Goal: Task Accomplishment & Management: Manage account settings

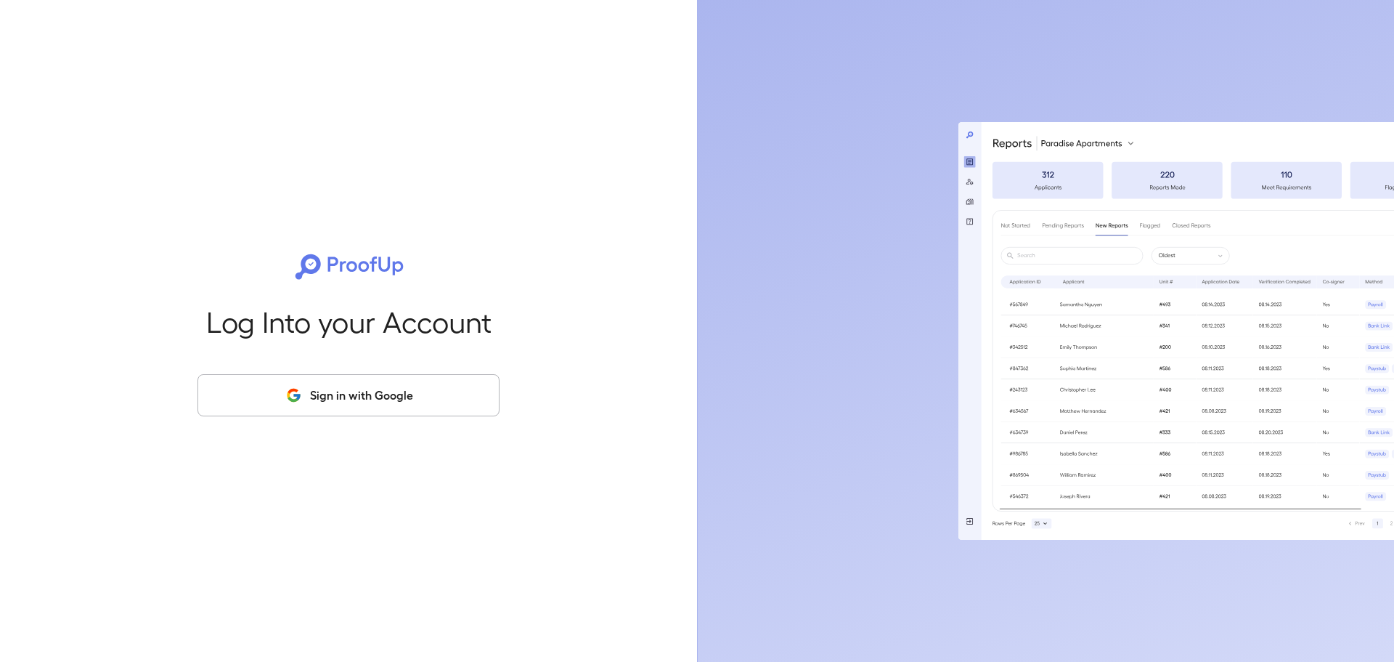
click at [447, 393] on button "Sign in with Google" at bounding box center [349, 395] width 302 height 42
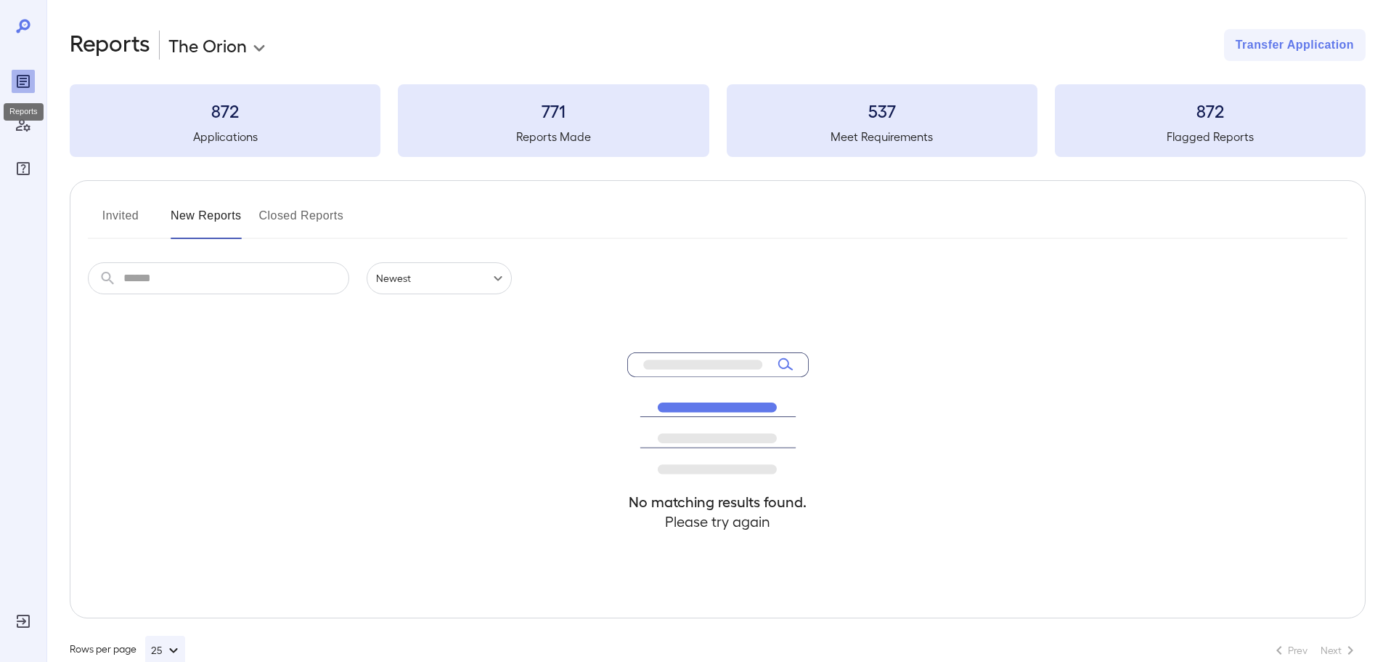
click at [26, 79] on icon "Reports" at bounding box center [23, 81] width 7 height 7
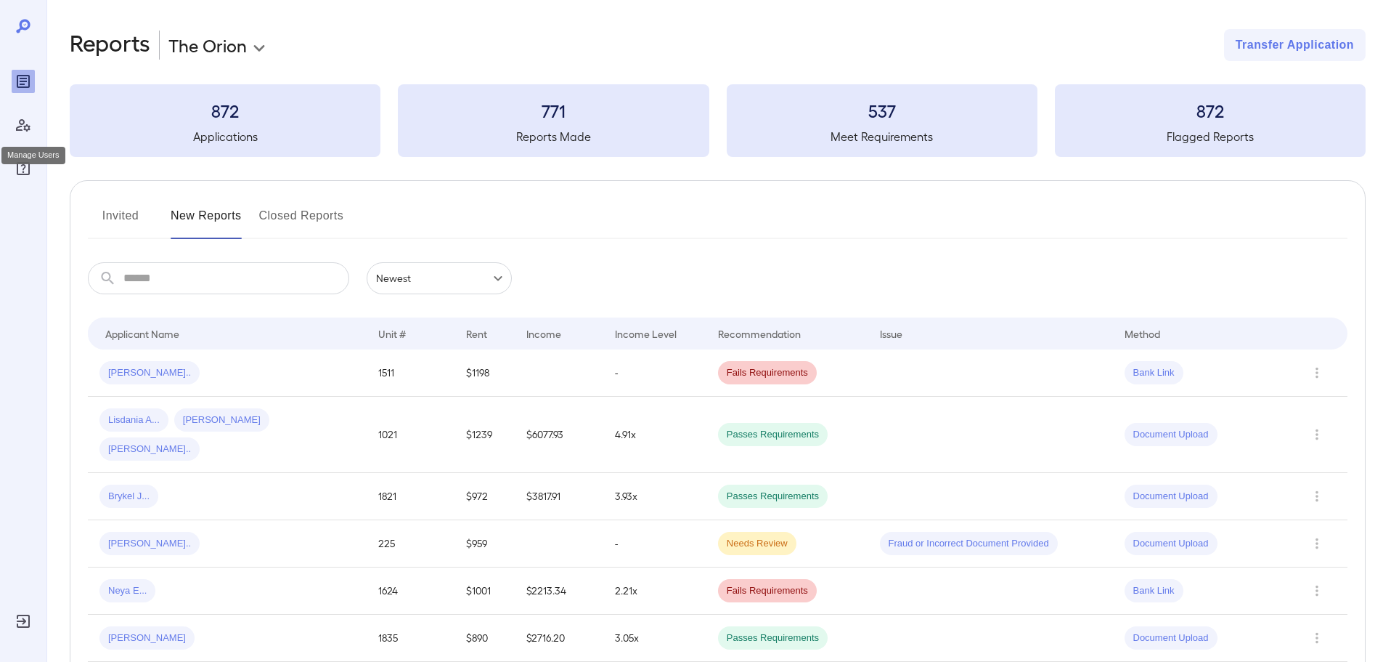
click at [23, 123] on icon "Manage Users" at bounding box center [23, 125] width 15 height 12
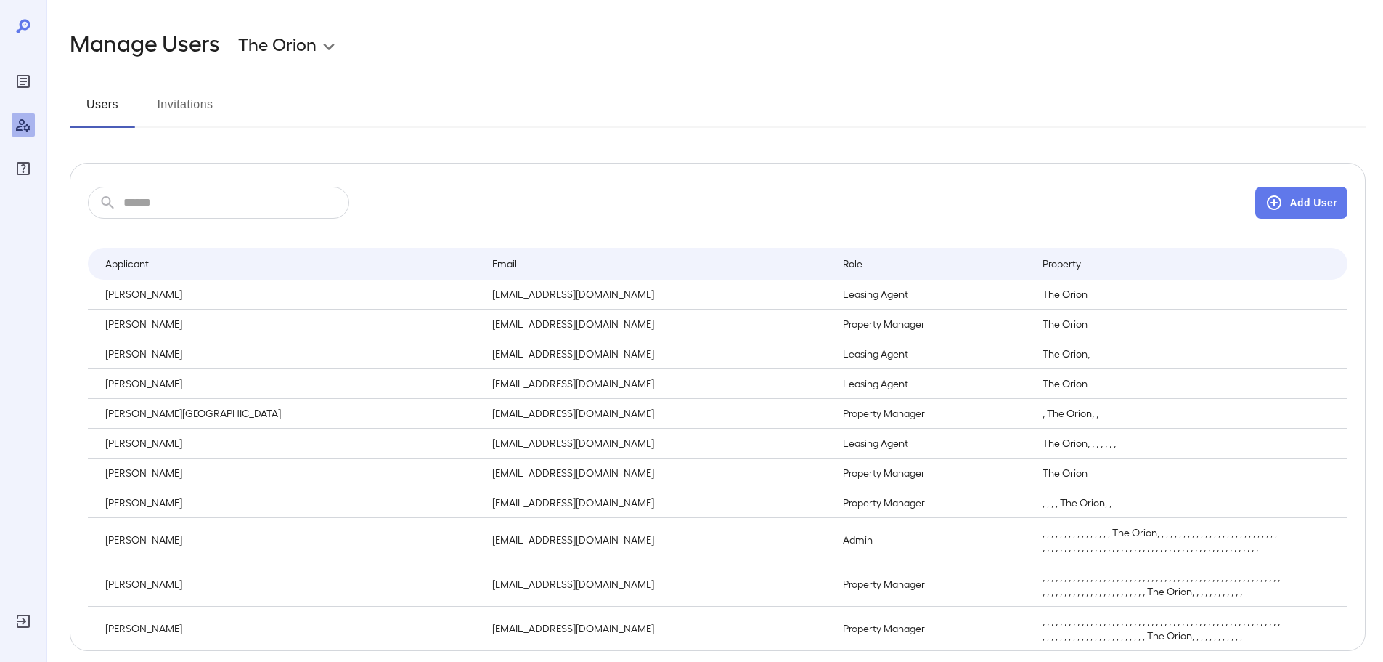
click at [1043, 417] on p ", The Orion, ," at bounding box center [1162, 413] width 239 height 15
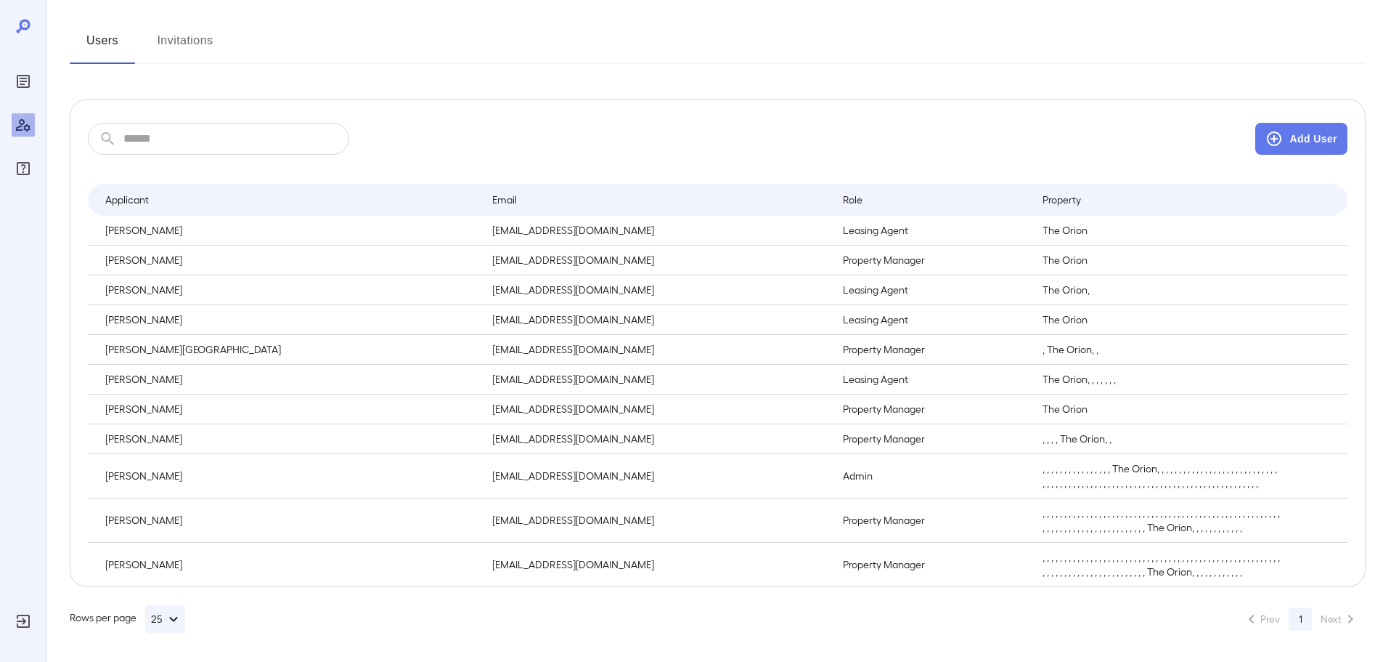
scroll to position [65, 0]
